Goal: Find specific page/section: Find specific page/section

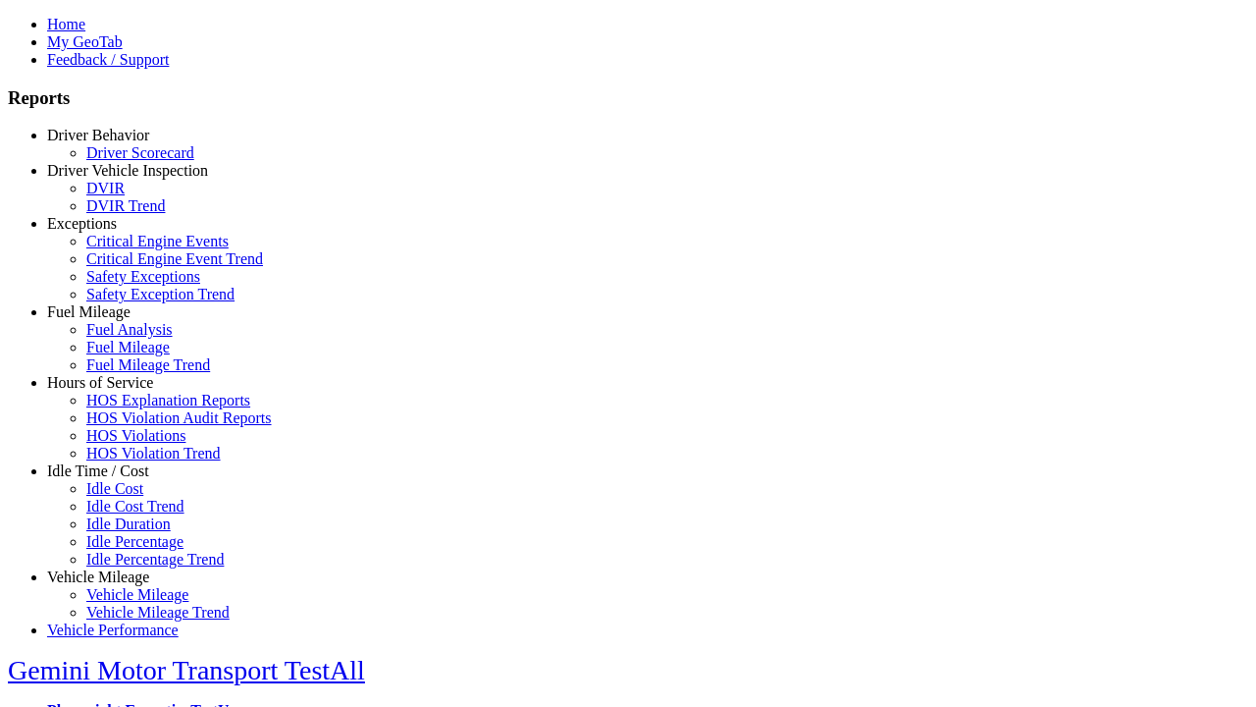
click at [113, 479] on link "Idle Time / Cost" at bounding box center [98, 470] width 102 height 17
click at [128, 533] on link "Idle Percentage" at bounding box center [134, 541] width 97 height 17
